Goal: Task Accomplishment & Management: Use online tool/utility

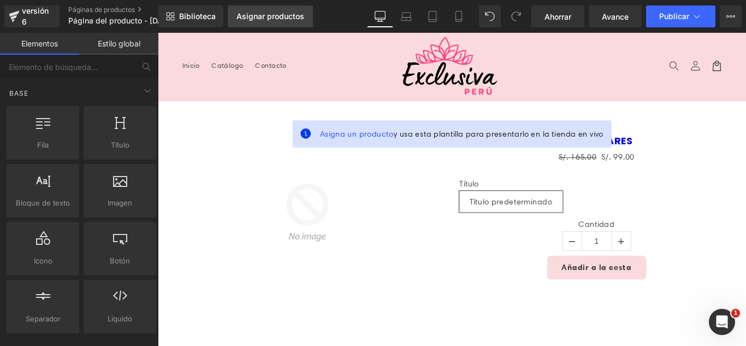
click at [276, 25] on link "Asignar productos" at bounding box center [270, 16] width 85 height 22
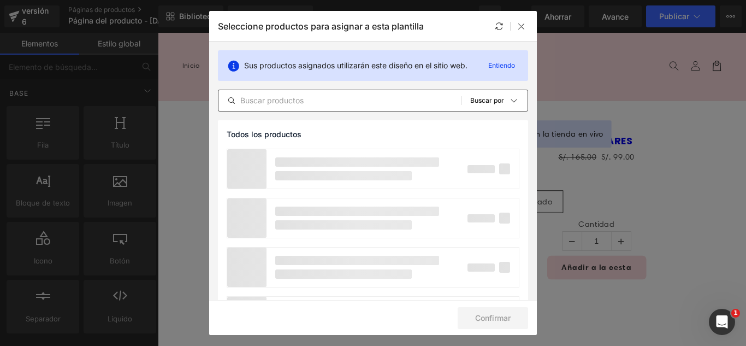
click at [336, 107] on div "Todos los productos Colecciones de Shopify Plantillas de productos Colecciones …" at bounding box center [373, 101] width 310 height 22
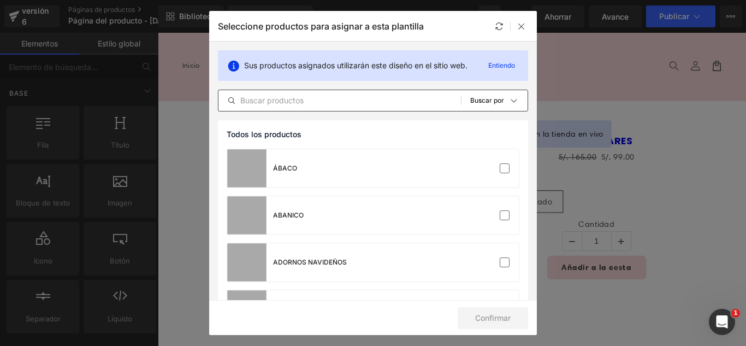
click at [351, 103] on input "text" at bounding box center [339, 100] width 242 height 13
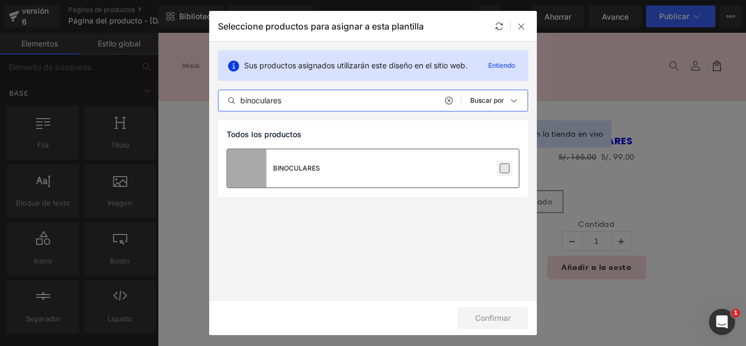
type input "binoculares"
click at [509, 166] on label at bounding box center [505, 168] width 10 height 10
click at [505, 168] on input "checkbox" at bounding box center [505, 168] width 0 height 0
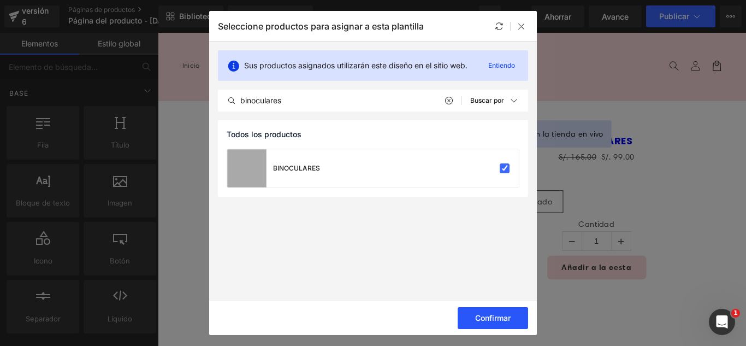
click at [502, 313] on font "Confirmar" at bounding box center [492, 317] width 35 height 9
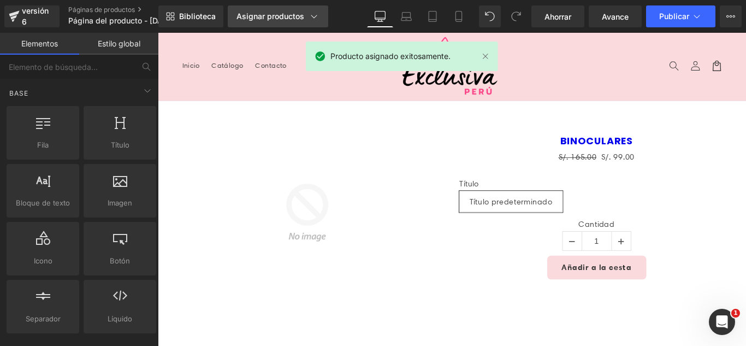
click at [279, 17] on font "Asignar productos" at bounding box center [270, 15] width 68 height 9
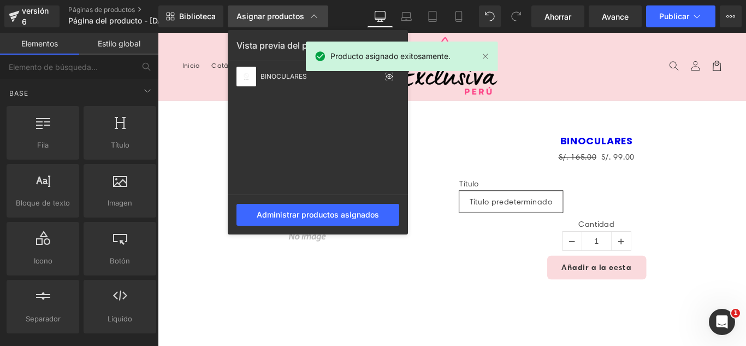
click at [279, 17] on font "Asignar productos" at bounding box center [270, 15] width 68 height 9
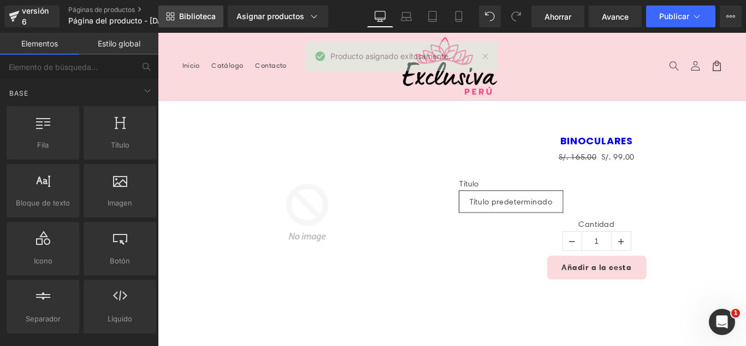
click at [181, 18] on font "Biblioteca" at bounding box center [197, 15] width 37 height 9
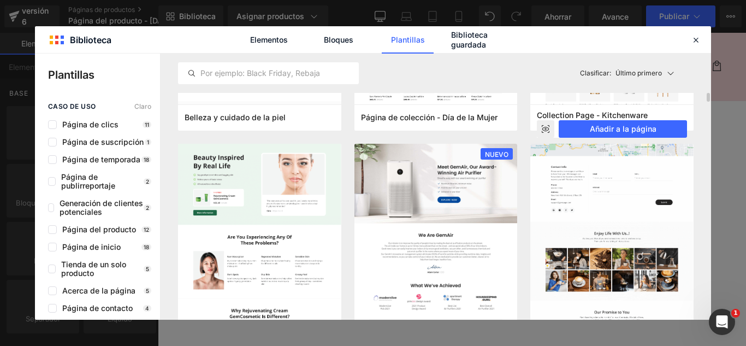
scroll to position [1092, 0]
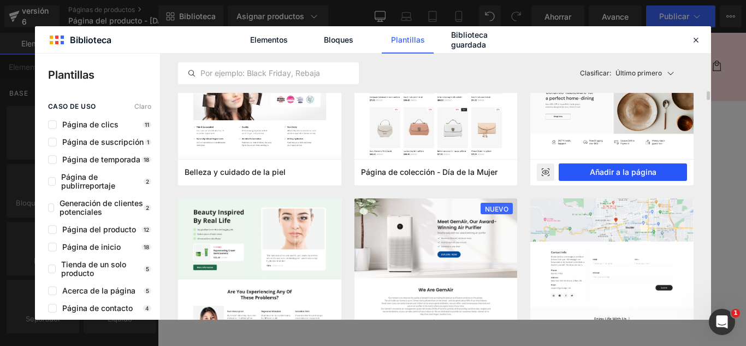
drag, startPoint x: 648, startPoint y: 170, endPoint x: 550, endPoint y: 153, distance: 98.6
click at [648, 170] on font "Añadir a la página" at bounding box center [623, 171] width 67 height 9
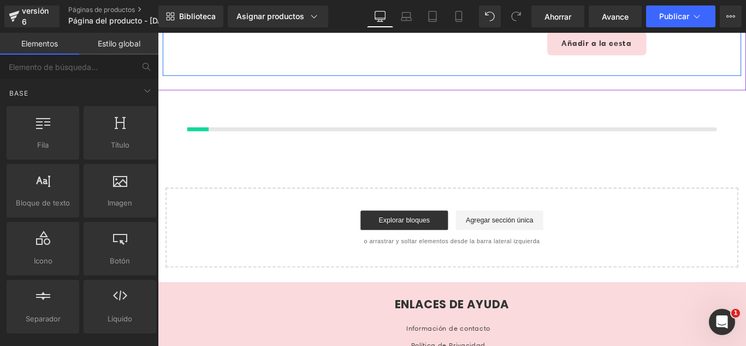
scroll to position [259, 0]
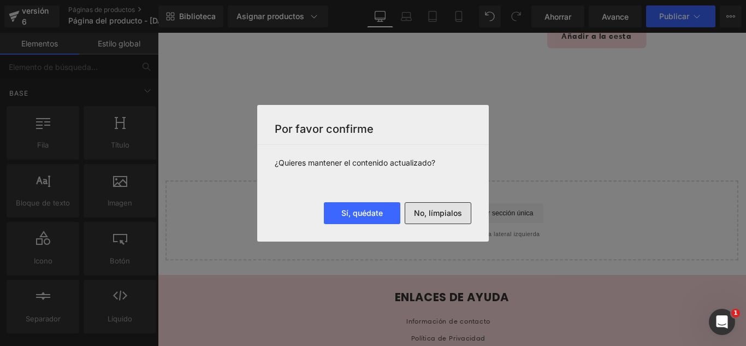
click at [456, 210] on font "No, límpialos" at bounding box center [438, 212] width 48 height 9
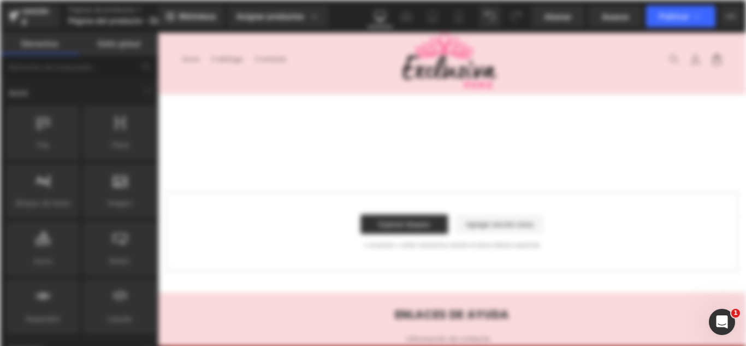
scroll to position [0, 0]
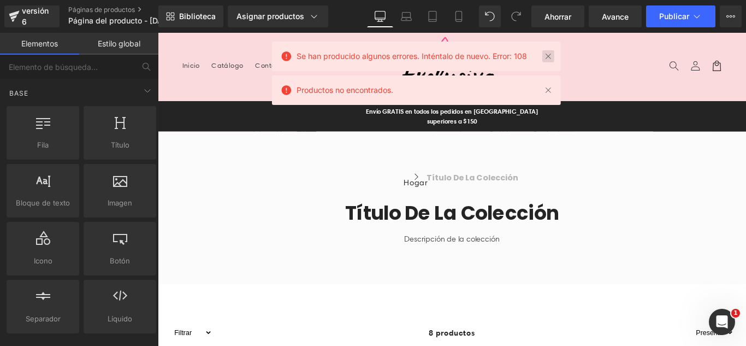
drag, startPoint x: 547, startPoint y: 61, endPoint x: 440, endPoint y: 33, distance: 110.4
click at [547, 61] on link at bounding box center [548, 56] width 12 height 12
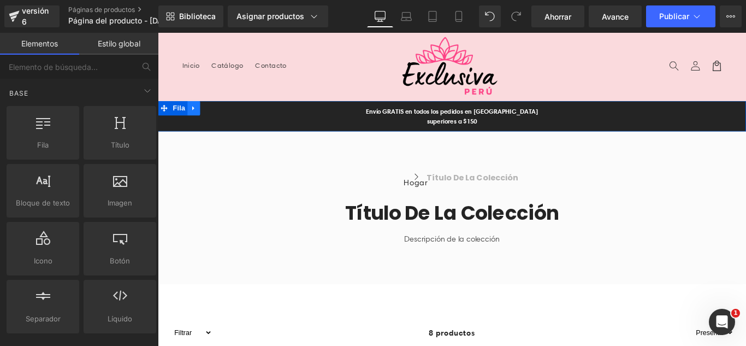
click at [197, 118] on icon at bounding box center [198, 117] width 2 height 5
click at [223, 118] on icon at bounding box center [227, 118] width 8 height 8
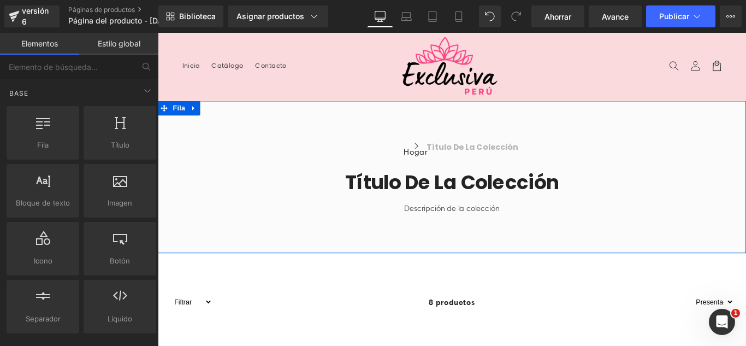
click at [193, 112] on link at bounding box center [198, 117] width 14 height 16
click at [220, 121] on link at bounding box center [227, 117] width 14 height 16
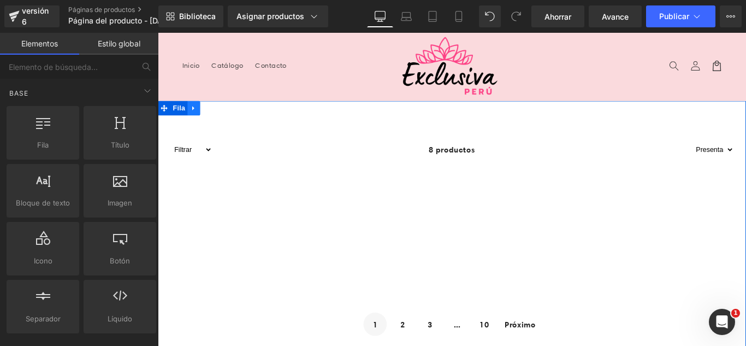
click at [195, 116] on icon at bounding box center [198, 118] width 8 height 8
click at [223, 116] on icon at bounding box center [227, 118] width 8 height 8
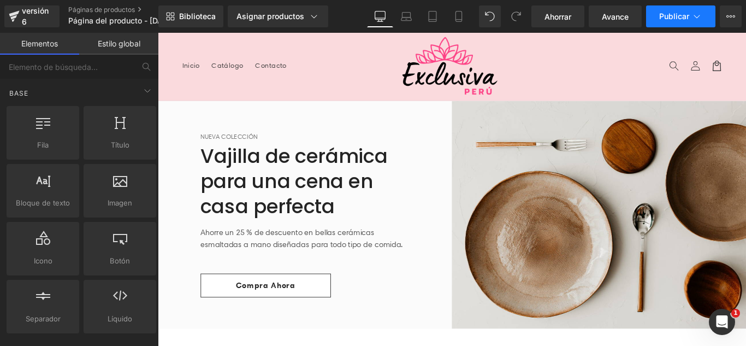
click at [685, 23] on button "Publicar" at bounding box center [680, 16] width 69 height 22
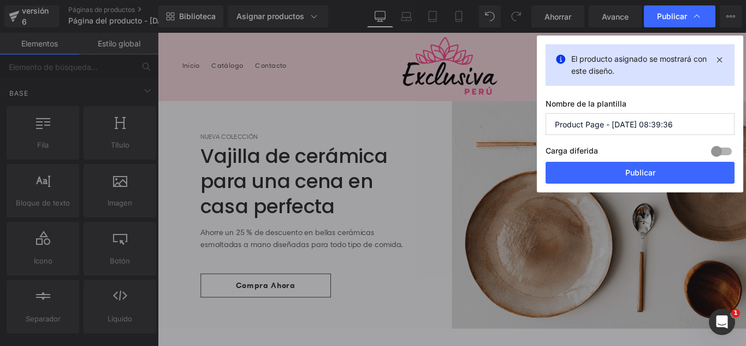
click at [639, 122] on input "Product Page - [DATE] 08:39:36" at bounding box center [639, 124] width 189 height 22
type input "c"
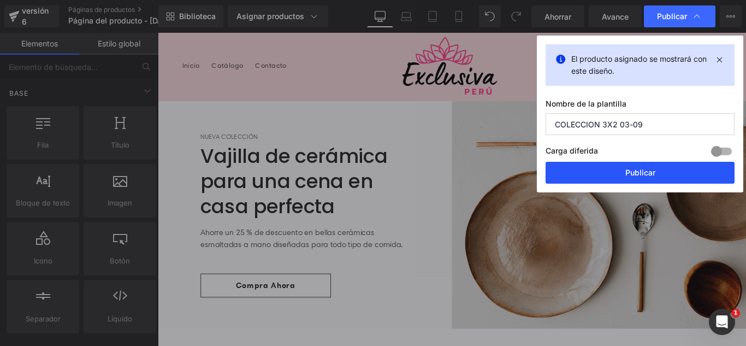
type input "COLECCION 3X2 03-09"
click at [645, 172] on font "Publicar" at bounding box center [640, 172] width 30 height 9
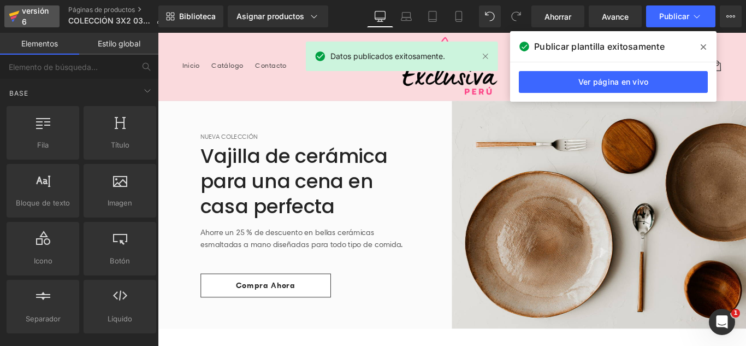
click at [35, 16] on div "versión 6" at bounding box center [36, 16] width 33 height 25
